Goal: Navigation & Orientation: Find specific page/section

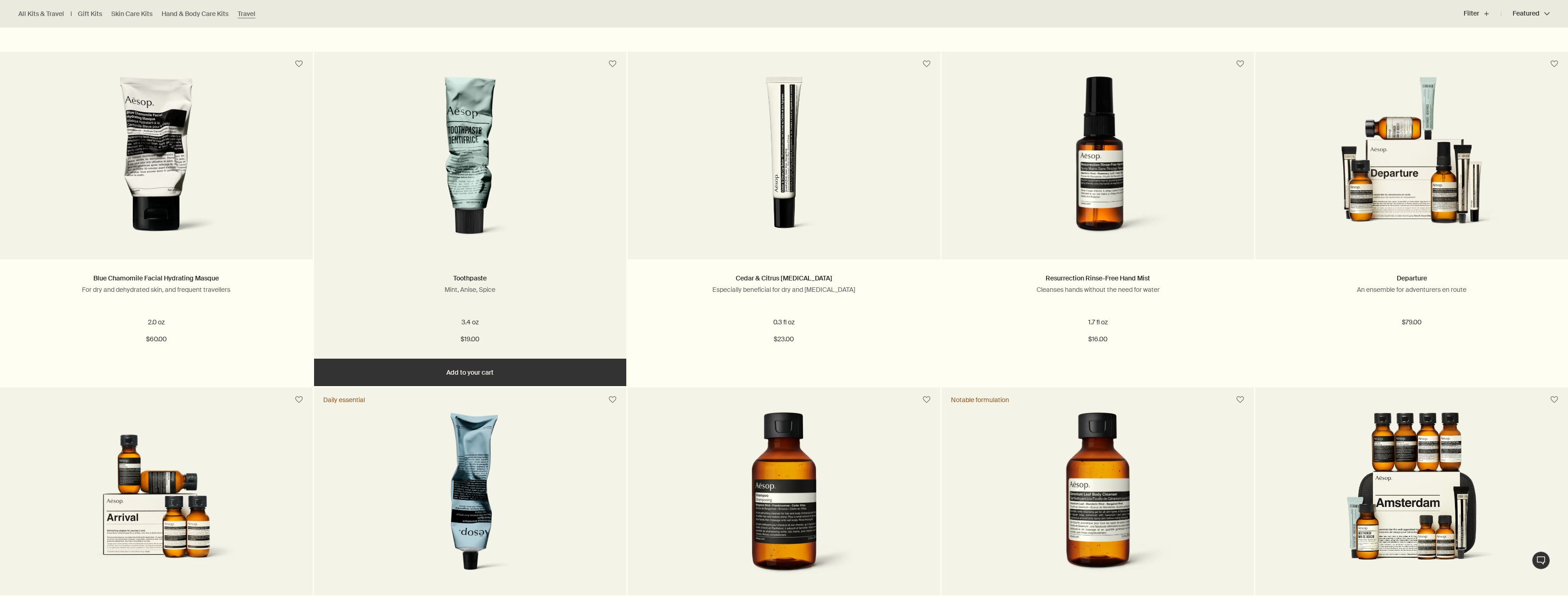
scroll to position [778, 0]
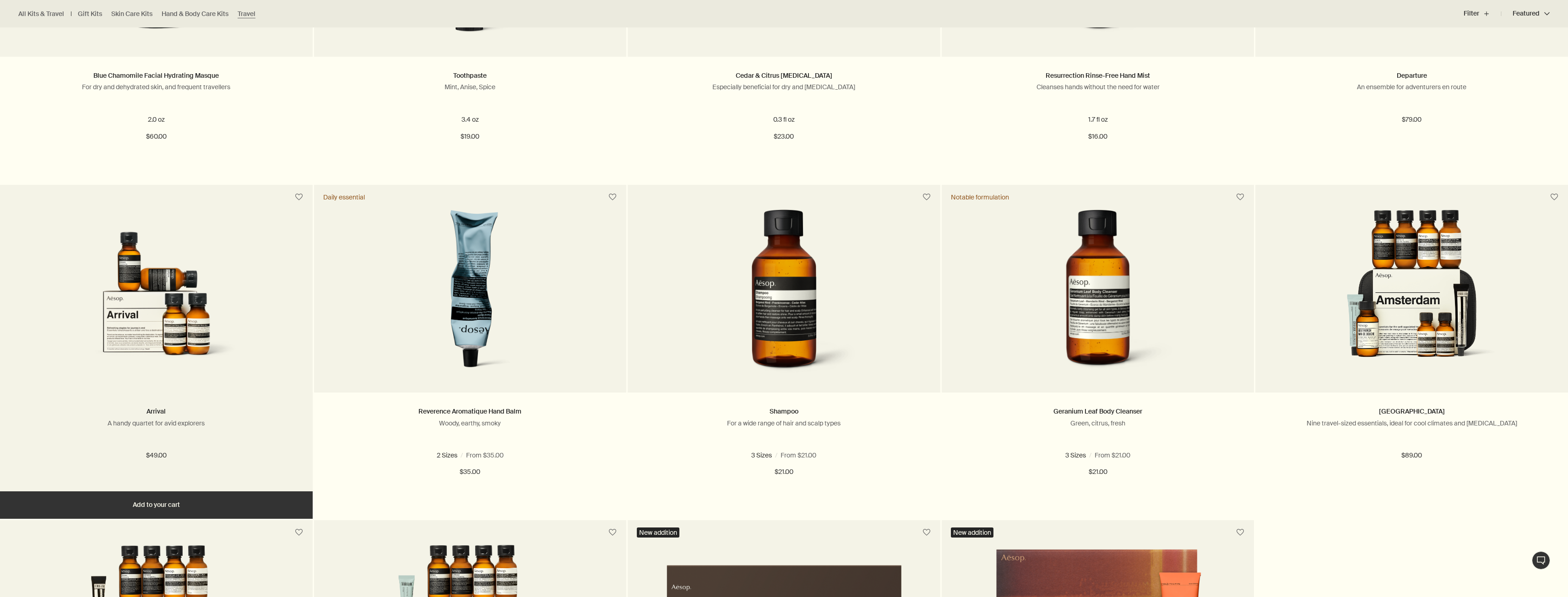
click at [229, 351] on img at bounding box center [156, 294] width 194 height 169
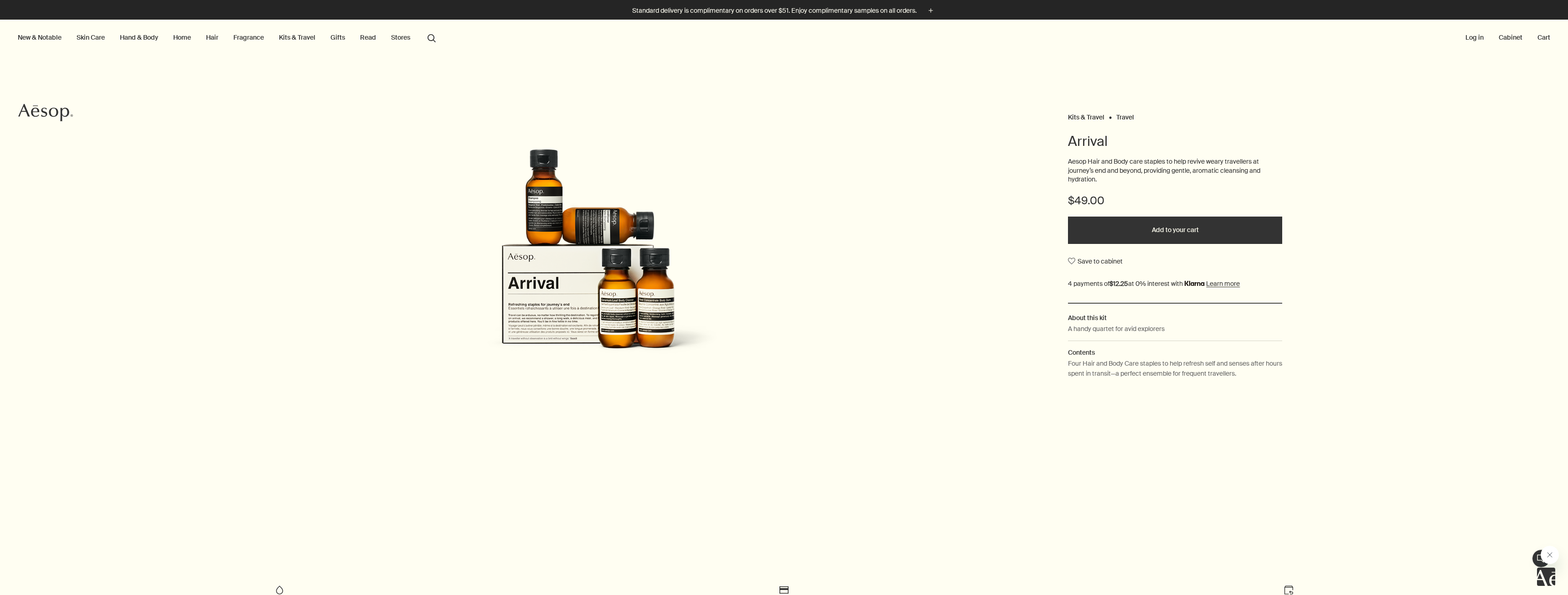
click at [282, 35] on link "Kits & Travel" at bounding box center [297, 37] width 40 height 12
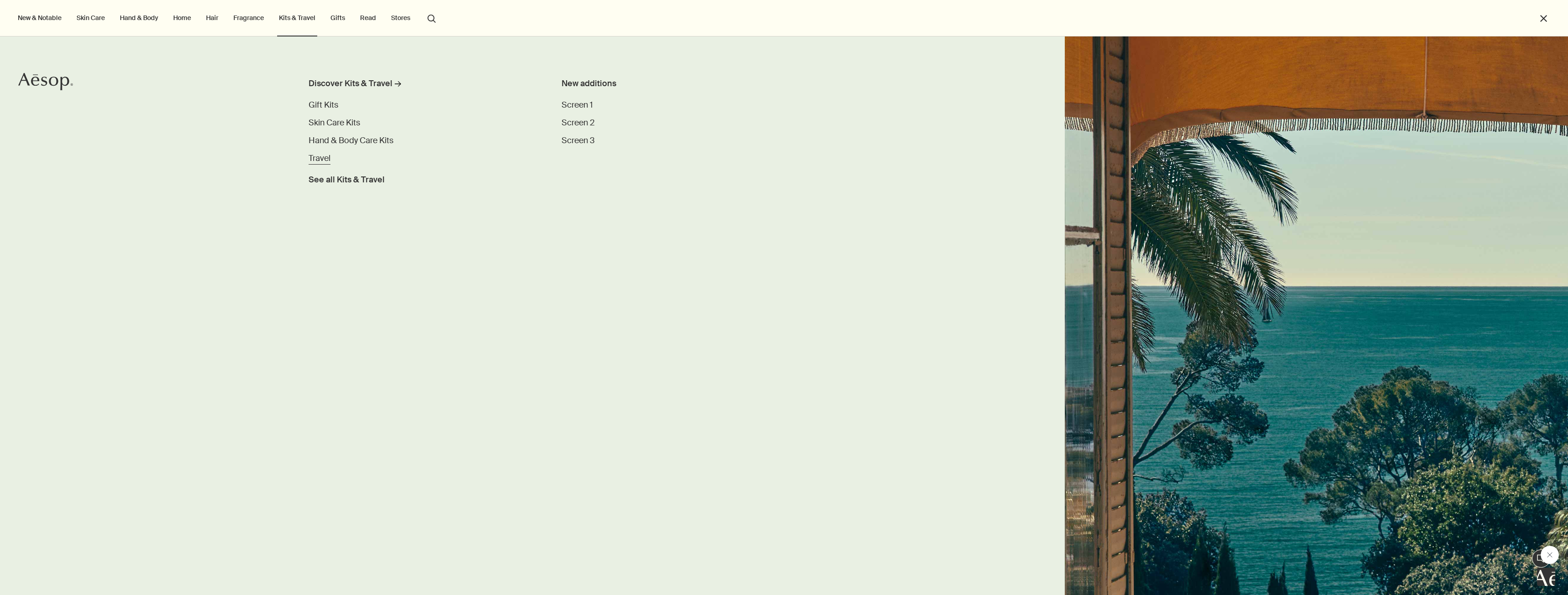
click at [309, 160] on span "Travel" at bounding box center [320, 158] width 22 height 11
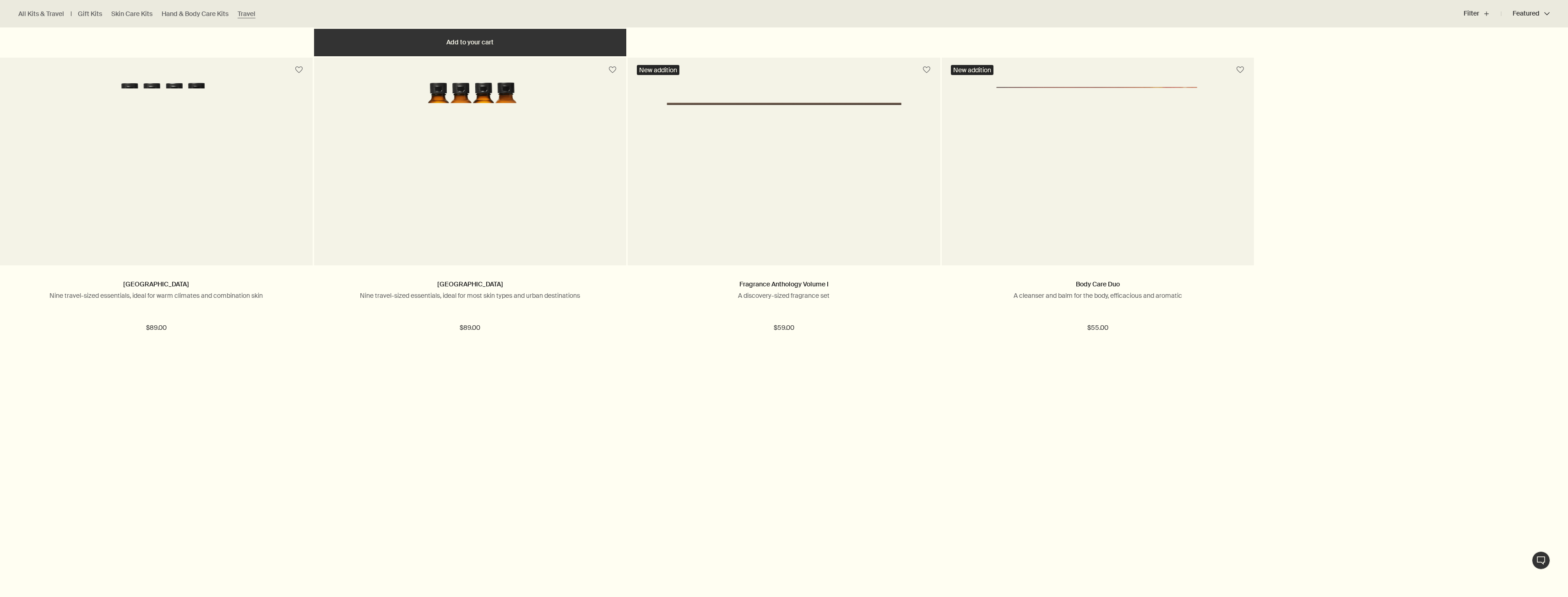
scroll to position [1281, 0]
